Goal: Browse casually

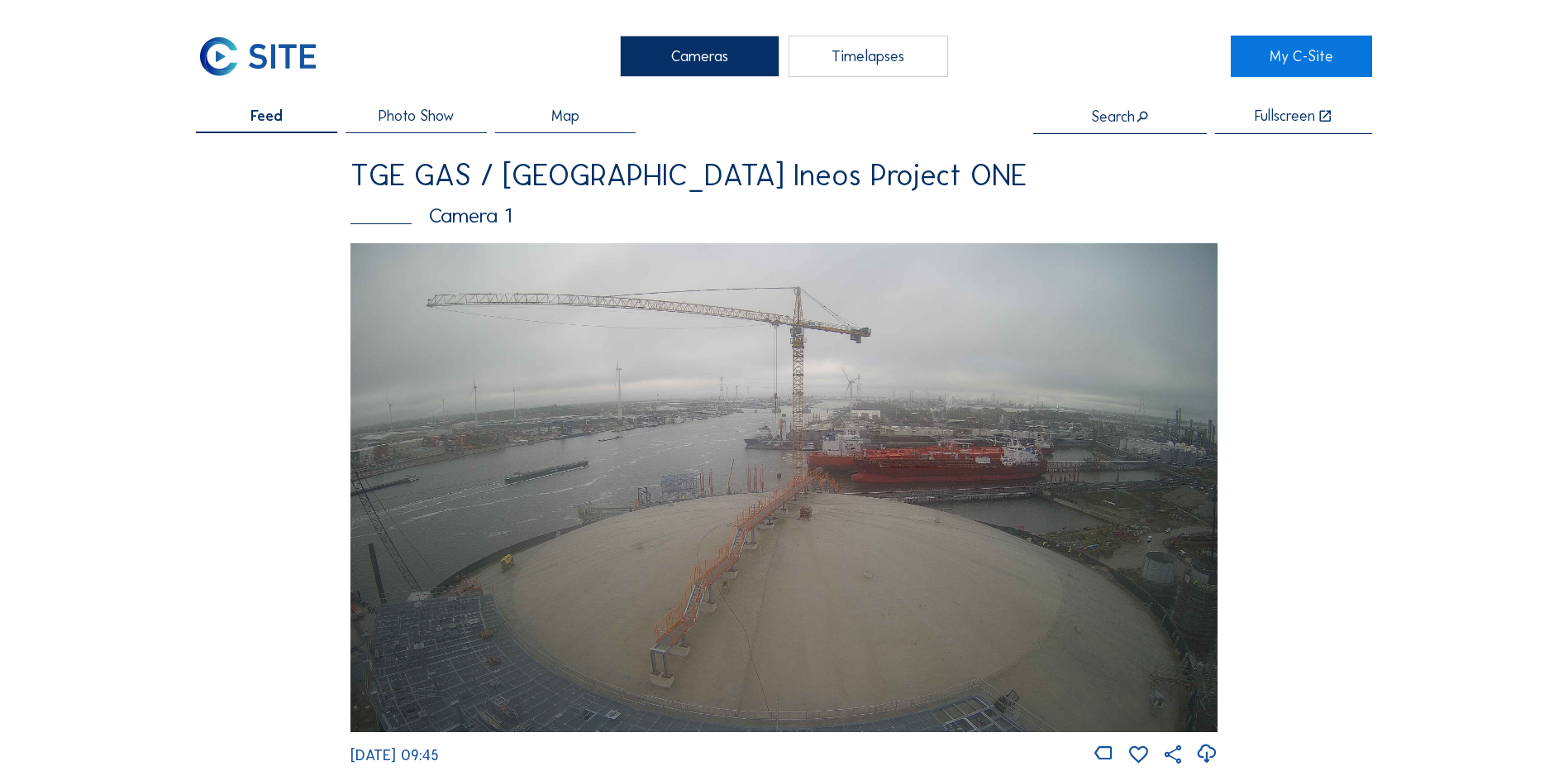
scroll to position [1489, 0]
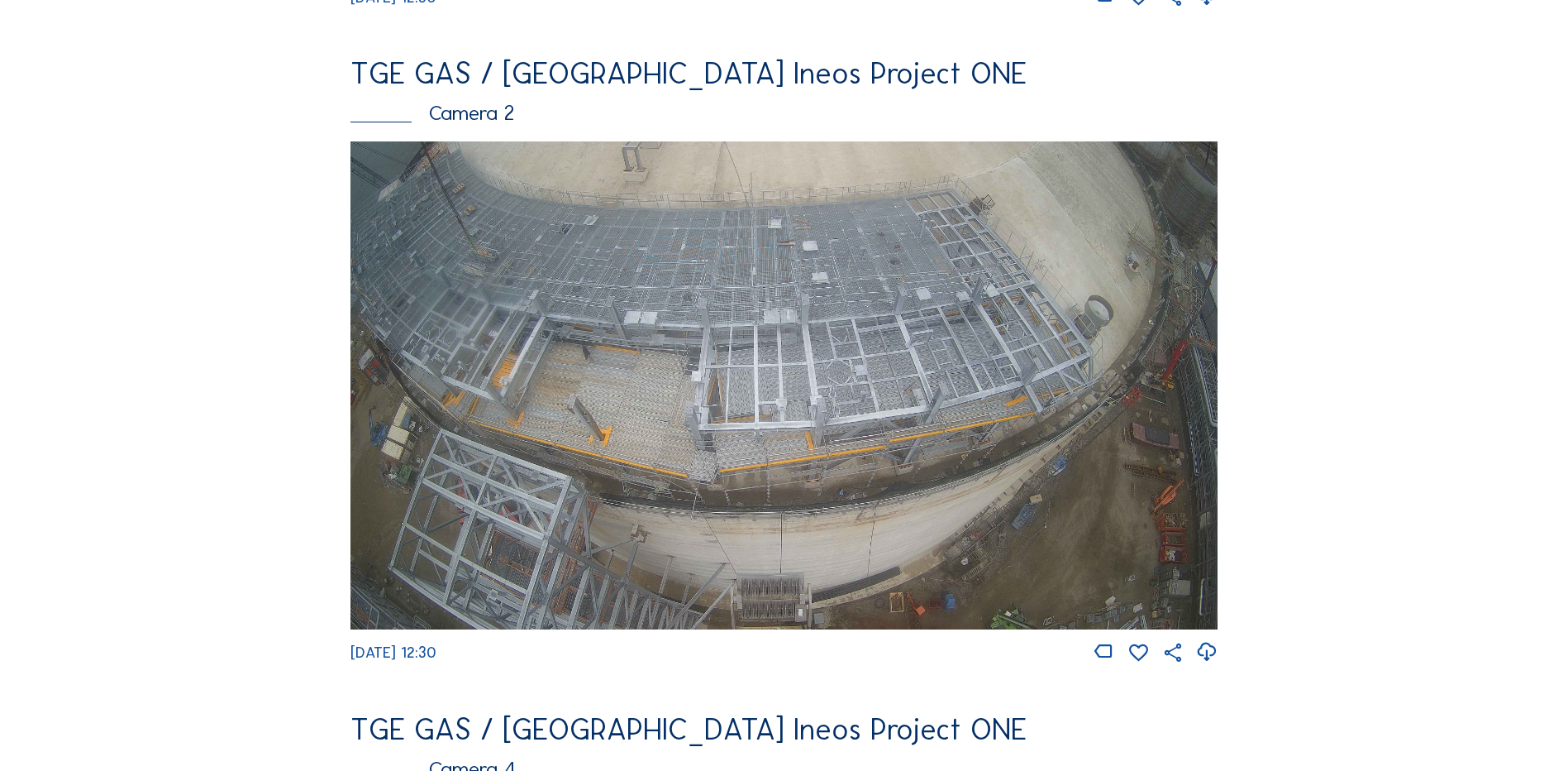
scroll to position [744, 0]
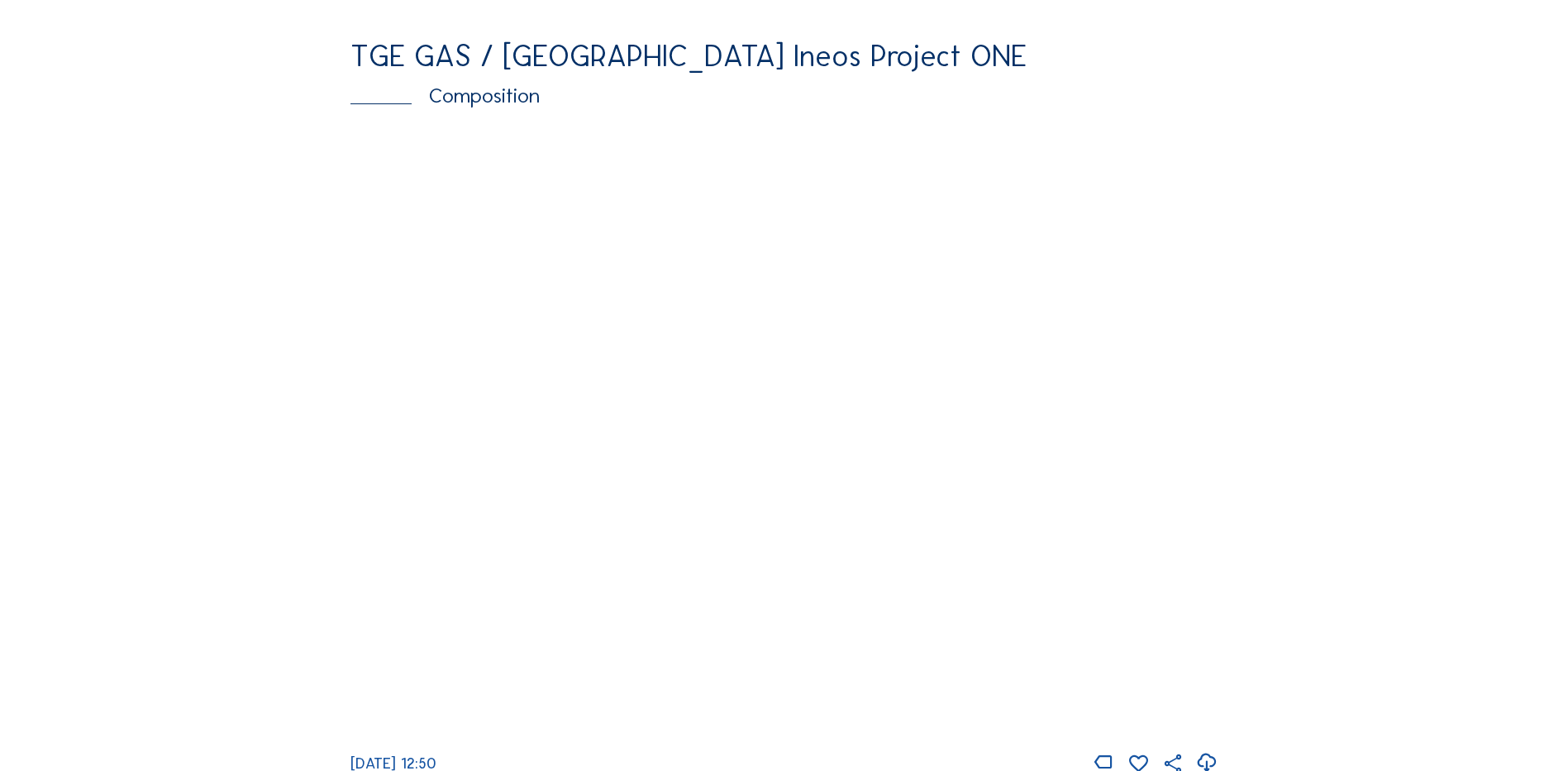
scroll to position [2298, 0]
